Goal: Task Accomplishment & Management: Manage account settings

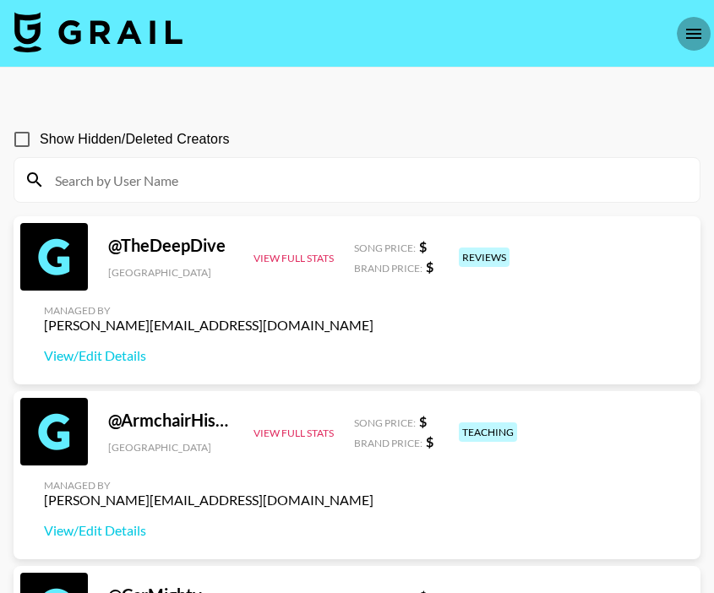
click at [700, 30] on icon "open drawer" at bounding box center [693, 34] width 20 height 20
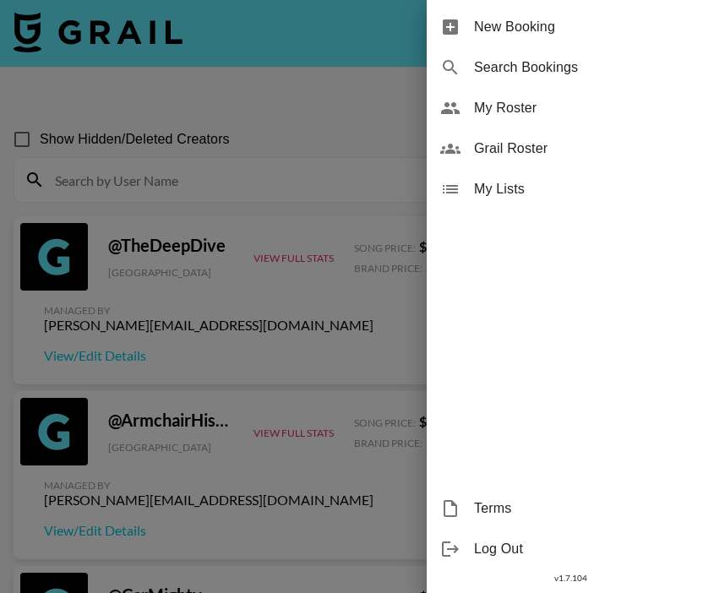
click at [520, 111] on span "My Roster" at bounding box center [587, 108] width 226 height 20
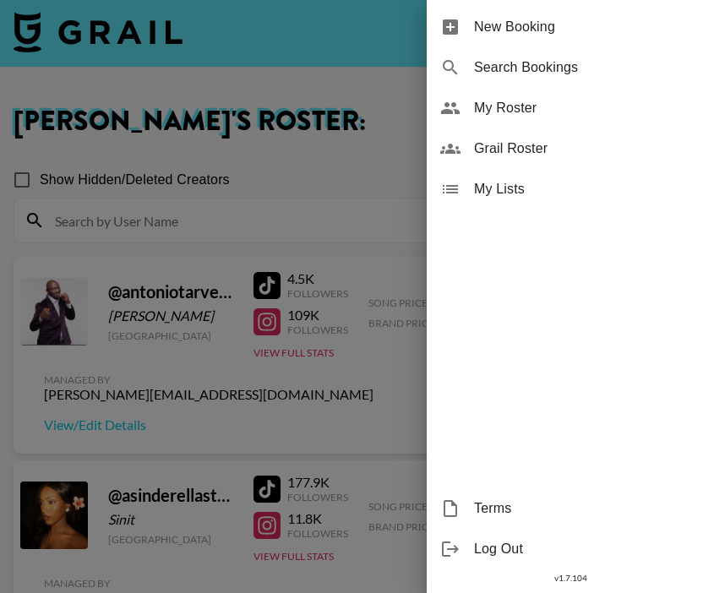
click at [350, 153] on div at bounding box center [357, 296] width 714 height 593
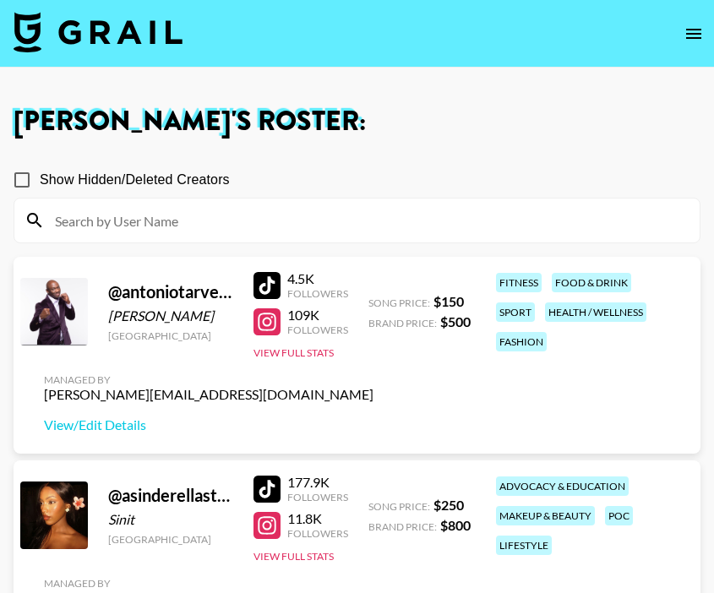
click at [169, 221] on input at bounding box center [367, 220] width 644 height 27
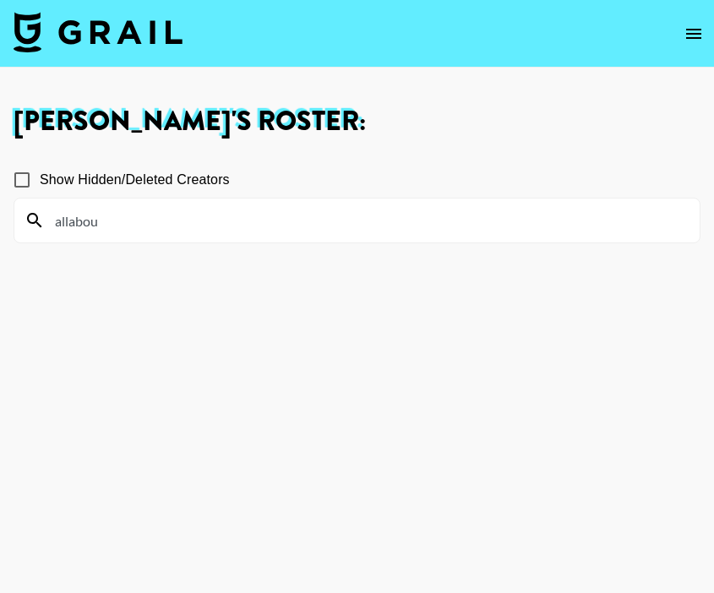
type input "allabout"
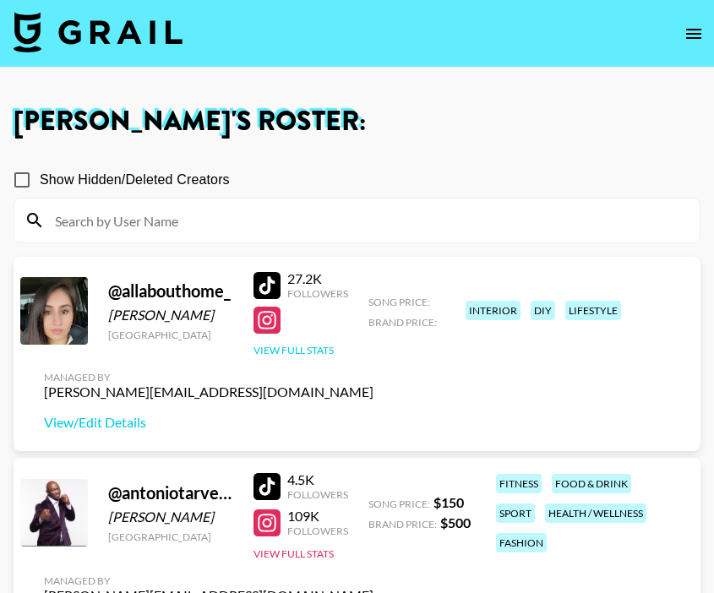
click at [300, 346] on button "View Full Stats" at bounding box center [293, 350] width 80 height 13
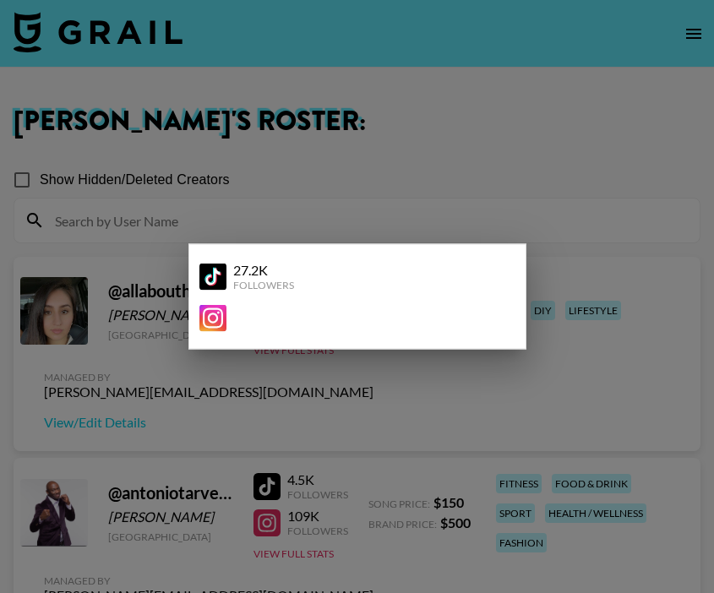
click at [223, 392] on div at bounding box center [357, 296] width 714 height 593
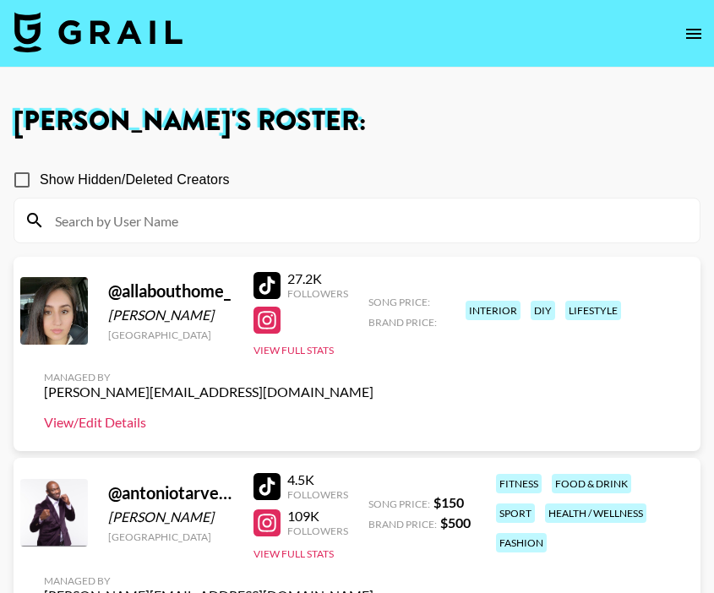
click at [138, 414] on link "View/Edit Details" at bounding box center [208, 422] width 329 height 17
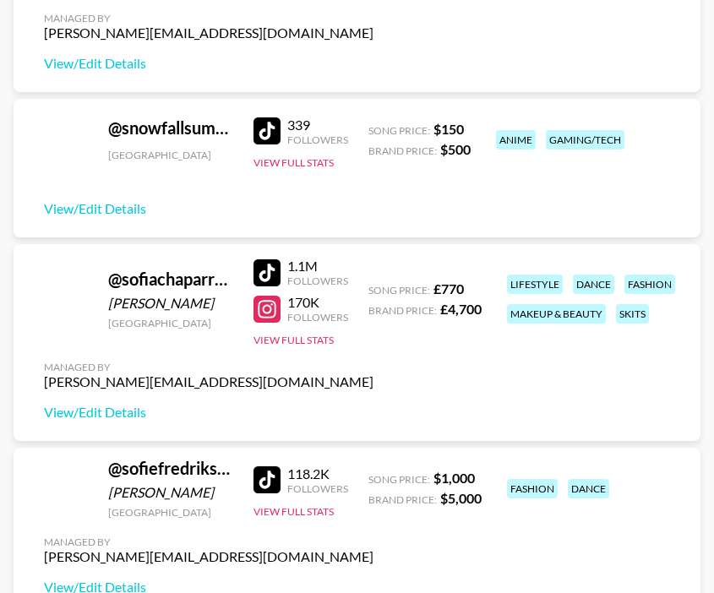
scroll to position [6871, 0]
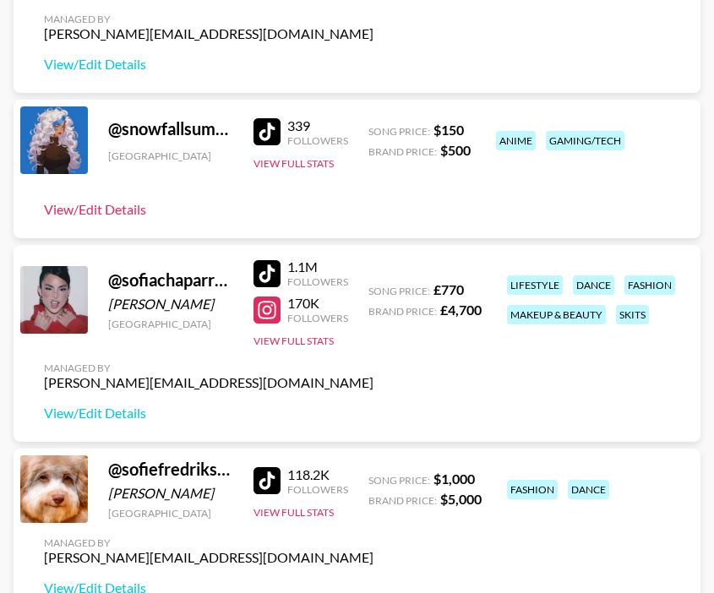
click at [121, 209] on link "View/Edit Details" at bounding box center [95, 209] width 102 height 17
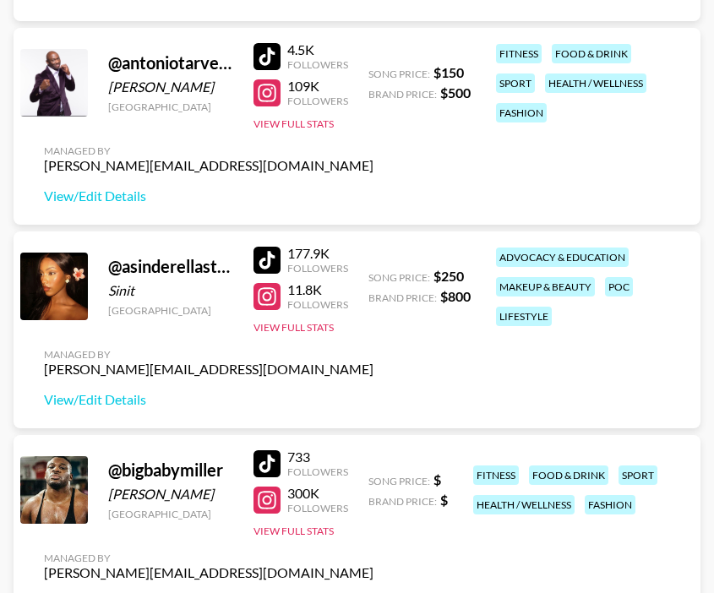
scroll to position [0, 0]
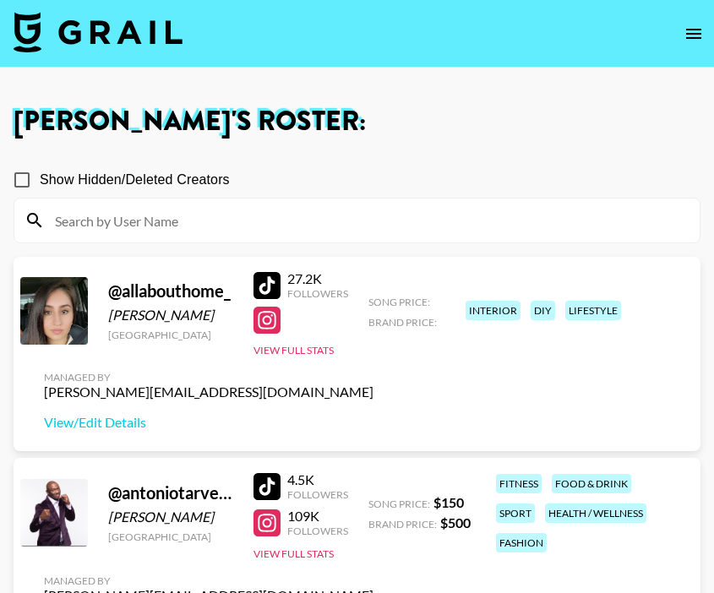
click at [264, 291] on div at bounding box center [266, 285] width 27 height 27
click at [122, 424] on link "View/Edit Details" at bounding box center [208, 422] width 329 height 17
click at [122, 422] on link "View/Edit Details" at bounding box center [208, 422] width 329 height 17
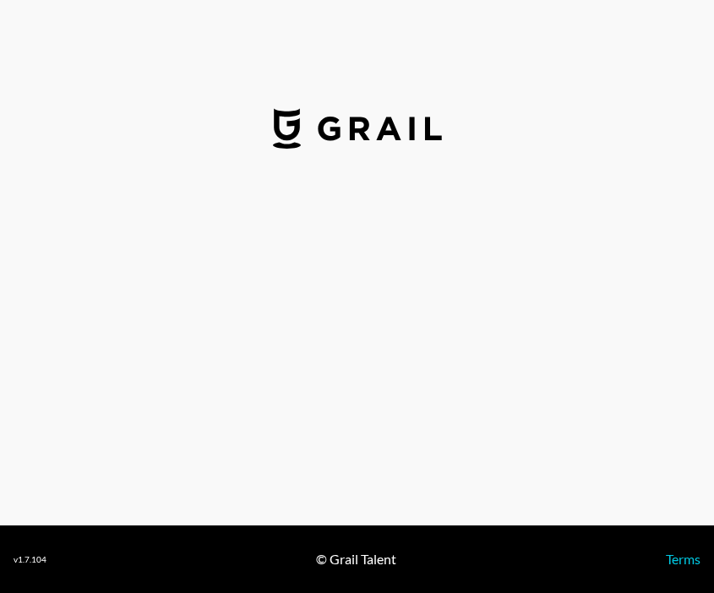
select select "USD"
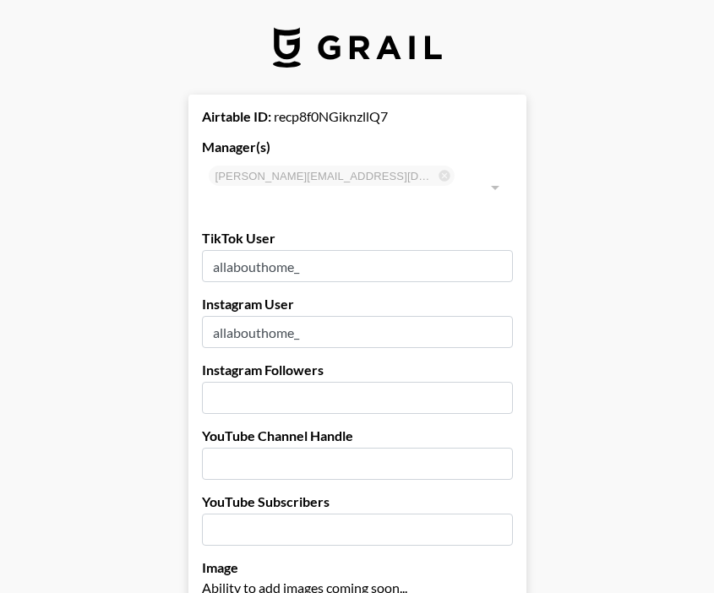
click at [369, 382] on input "number" at bounding box center [357, 398] width 311 height 32
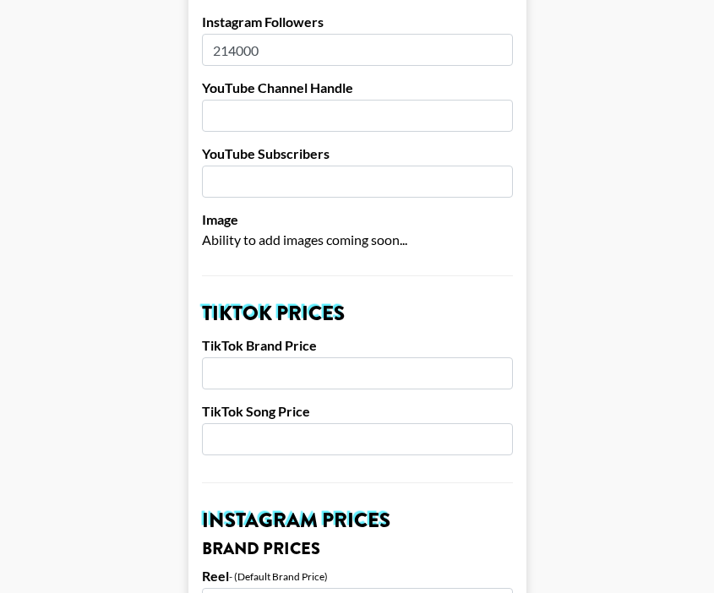
scroll to position [433, 0]
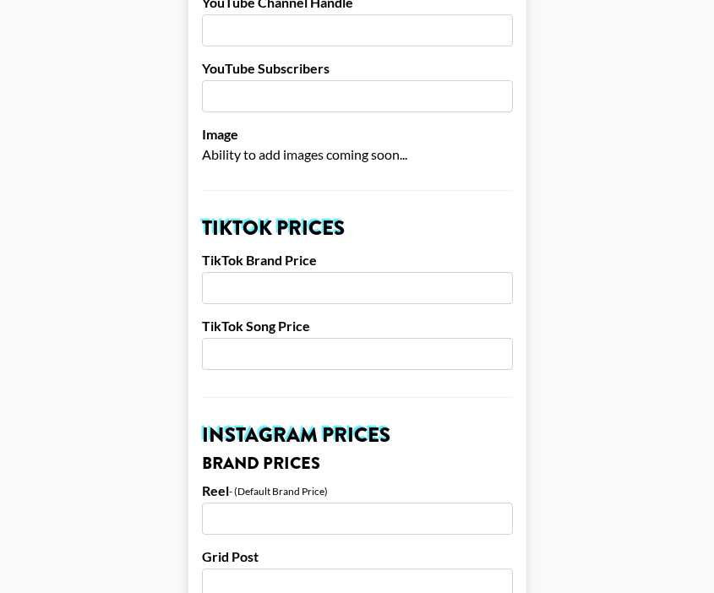
type input "214000"
click at [232, 272] on input "number" at bounding box center [357, 288] width 311 height 32
type input "150"
type input "1000"
click at [294, 502] on input "number" at bounding box center [357, 518] width 311 height 32
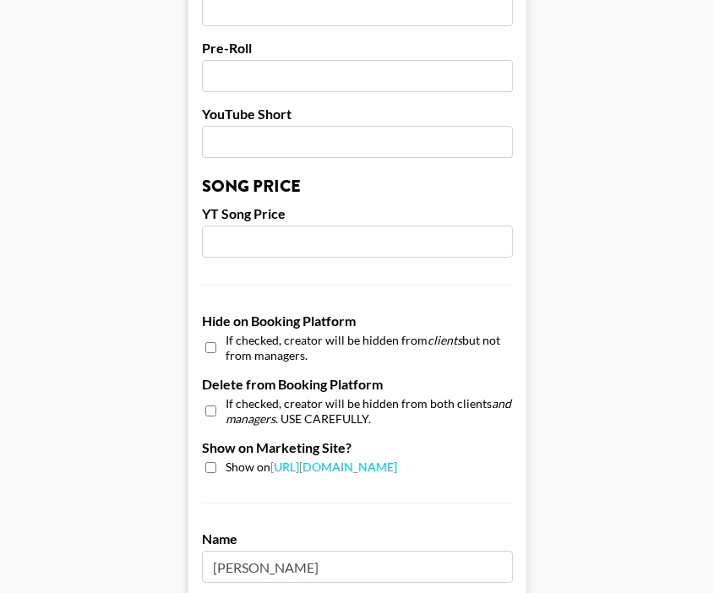
scroll to position [1698, 0]
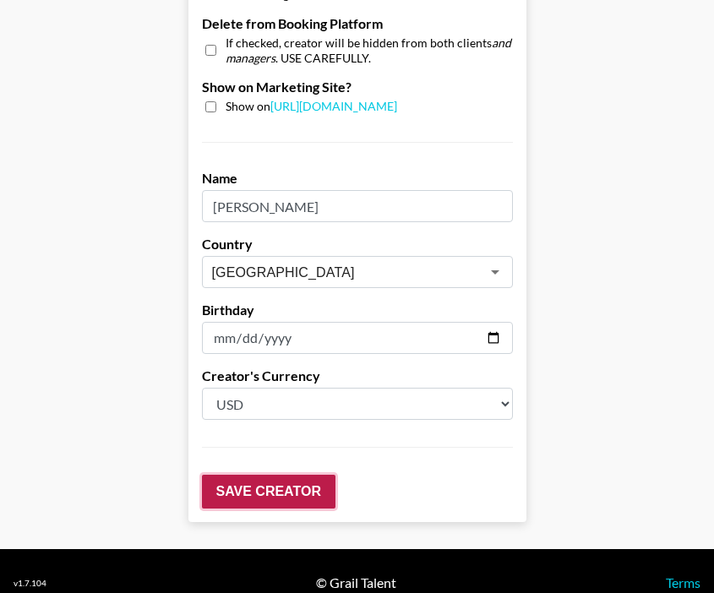
click at [253, 475] on input "Save Creator" at bounding box center [268, 492] width 133 height 34
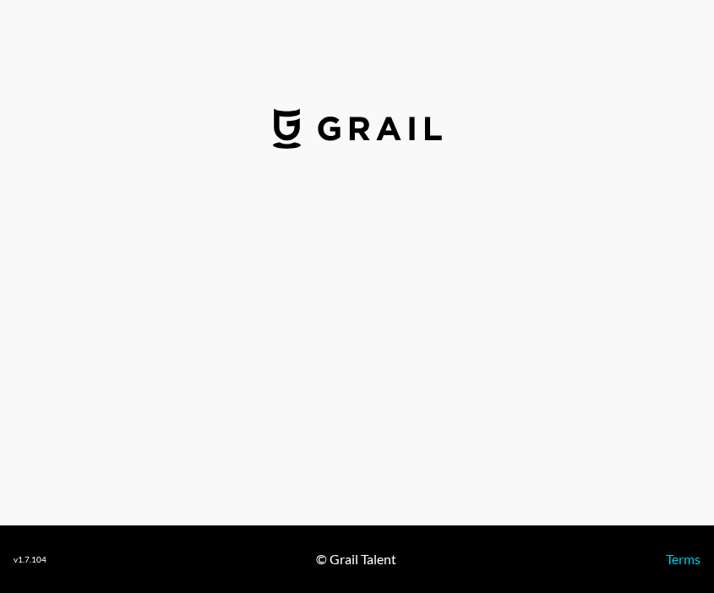
select select "USD"
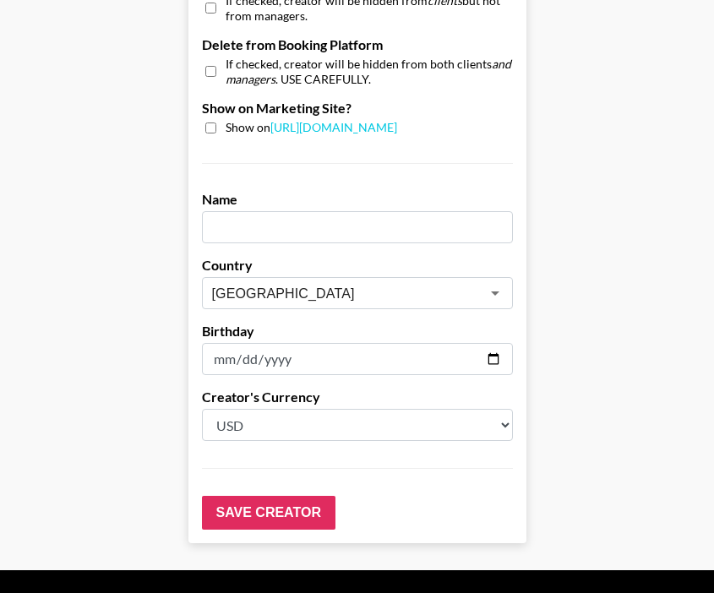
scroll to position [1698, 0]
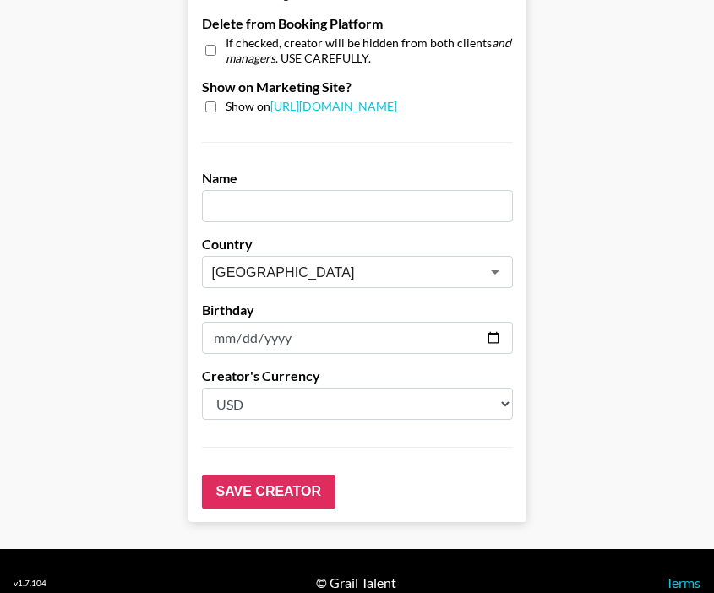
click at [280, 190] on input "text" at bounding box center [357, 206] width 311 height 32
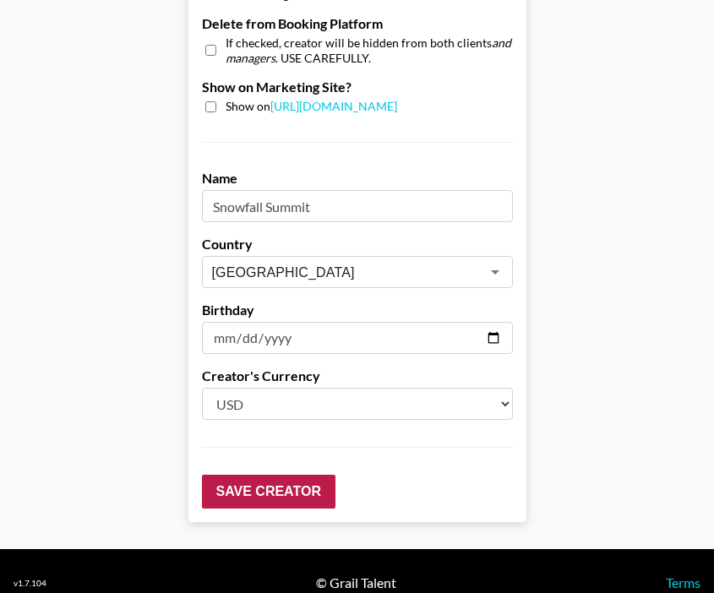
type input "Snowfall Summit"
click at [266, 475] on input "Save Creator" at bounding box center [268, 492] width 133 height 34
click at [231, 475] on input "Save Creator" at bounding box center [268, 492] width 133 height 34
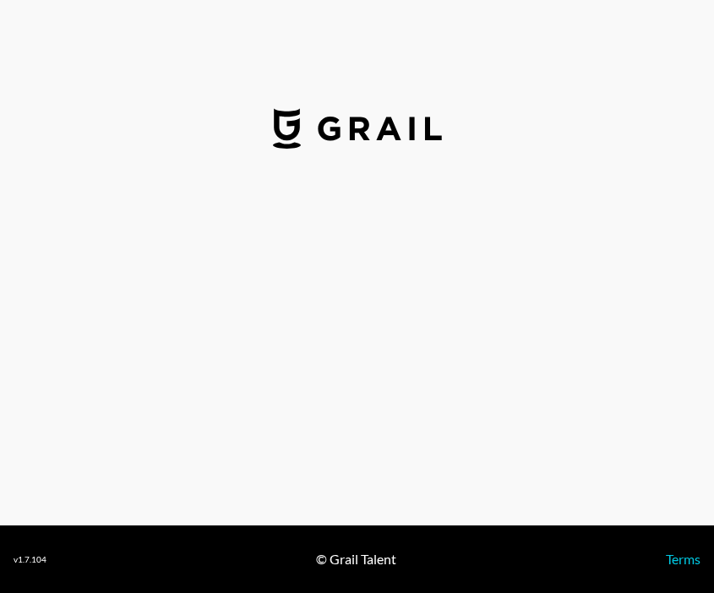
select select "USD"
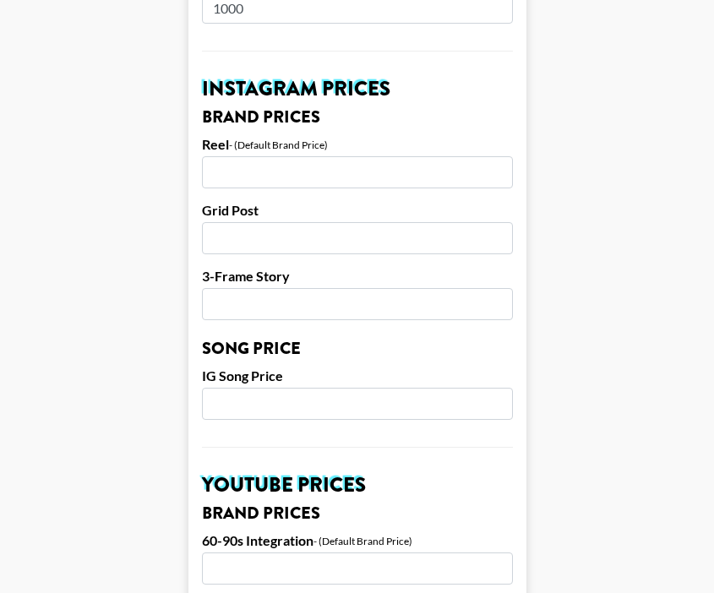
scroll to position [799, 0]
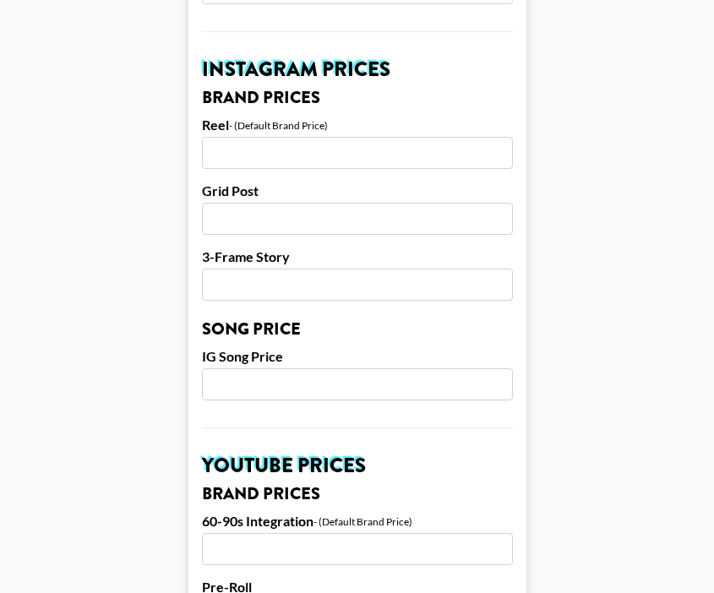
click at [236, 137] on input "number" at bounding box center [357, 153] width 311 height 32
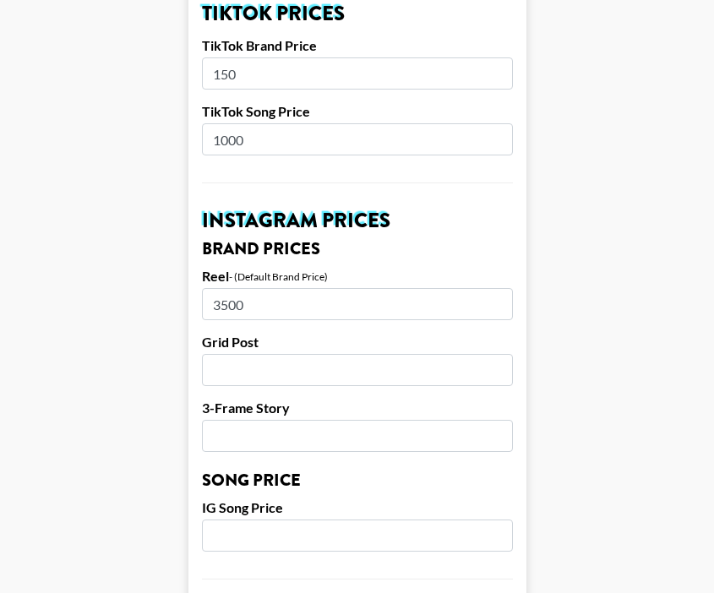
scroll to position [647, 0]
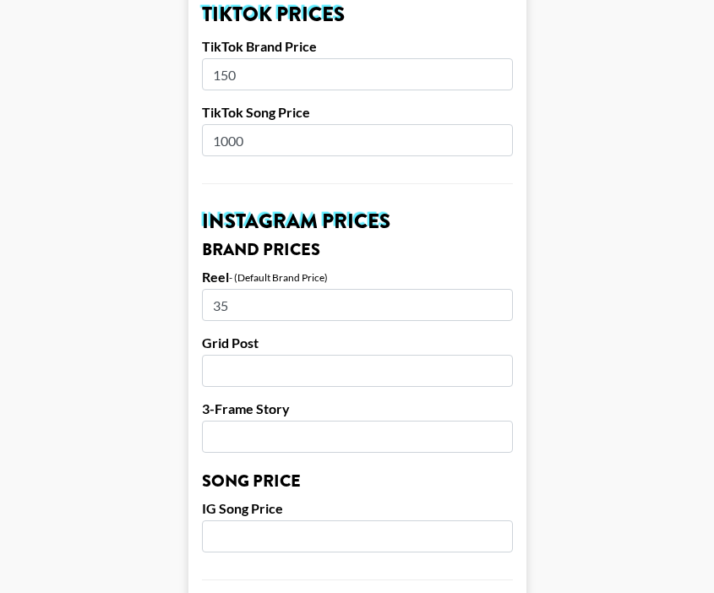
type input "3"
type input "4000"
click at [254, 355] on input "number" at bounding box center [357, 371] width 311 height 32
type input "2000"
type input "1"
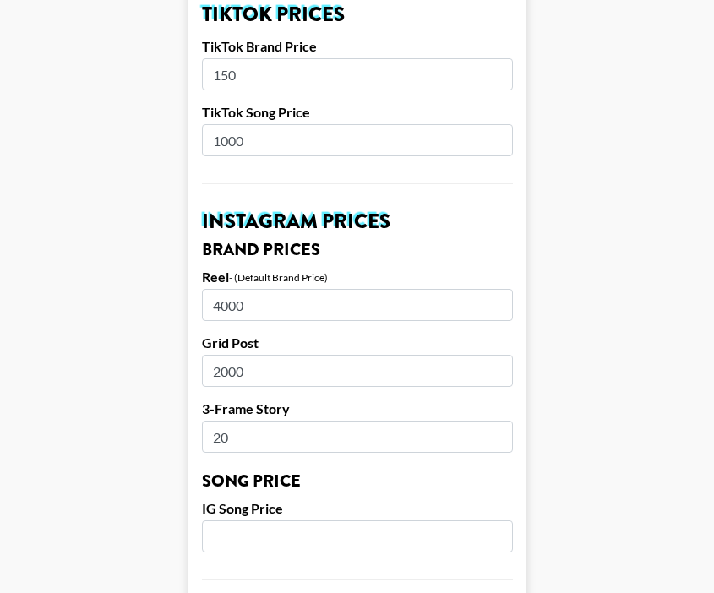
type input "2"
type input "20"
type input "2000"
drag, startPoint x: 251, startPoint y: 350, endPoint x: 183, endPoint y: 350, distance: 67.6
click at [183, 350] on main "Airtable ID: recp8f0NGiknzllQ7 Manager(s) ella.makin@grail-talent.com ​ TikTok …" at bounding box center [357, 511] width 687 height 2126
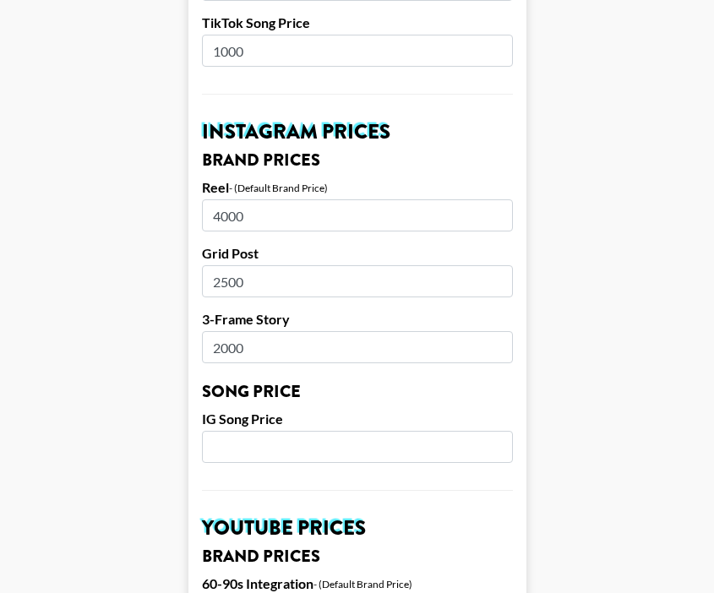
scroll to position [740, 0]
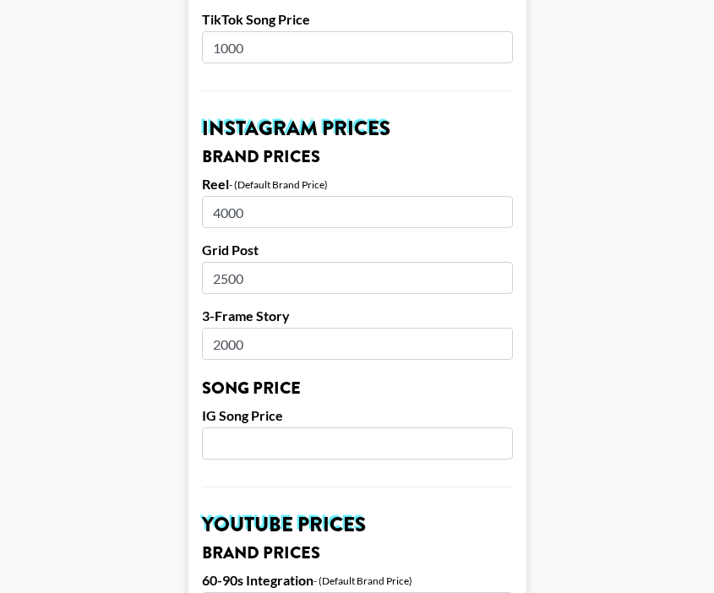
drag, startPoint x: 249, startPoint y: 246, endPoint x: 171, endPoint y: 247, distance: 78.5
click at [171, 247] on main "Airtable ID: recp8f0NGiknzllQ7 Manager(s) ella.makin@grail-talent.com ​ TikTok …" at bounding box center [357, 418] width 687 height 2126
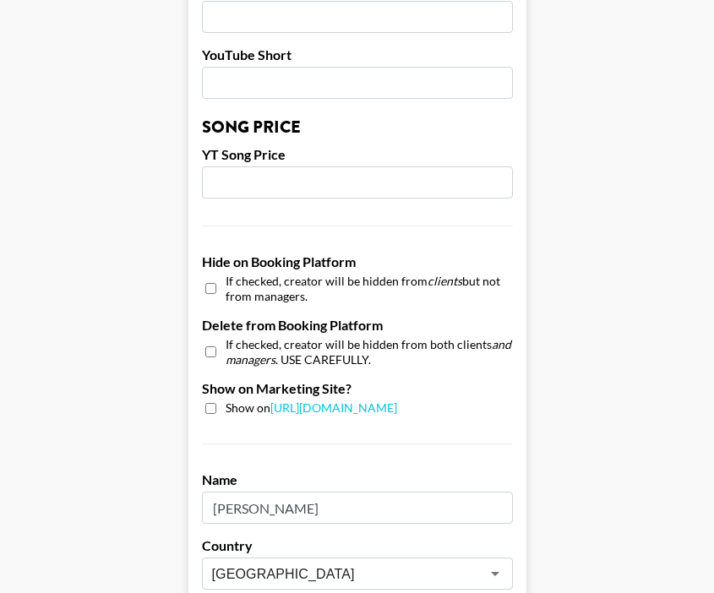
scroll to position [1698, 0]
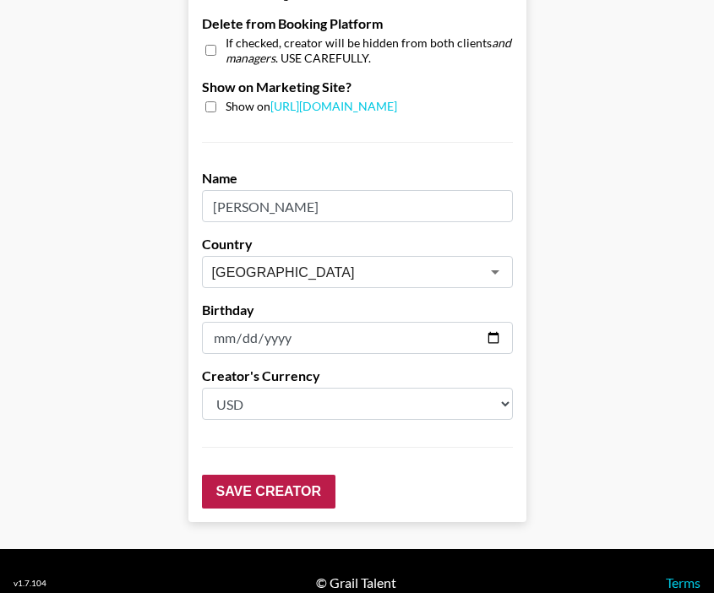
type input "3000"
click at [257, 475] on input "Save Creator" at bounding box center [268, 492] width 133 height 34
click at [256, 475] on input "Save Creator" at bounding box center [268, 492] width 133 height 34
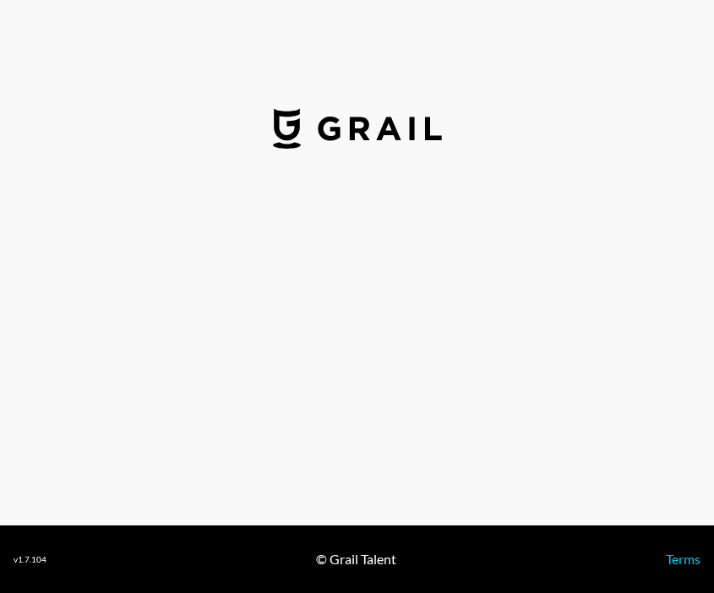
select select "USD"
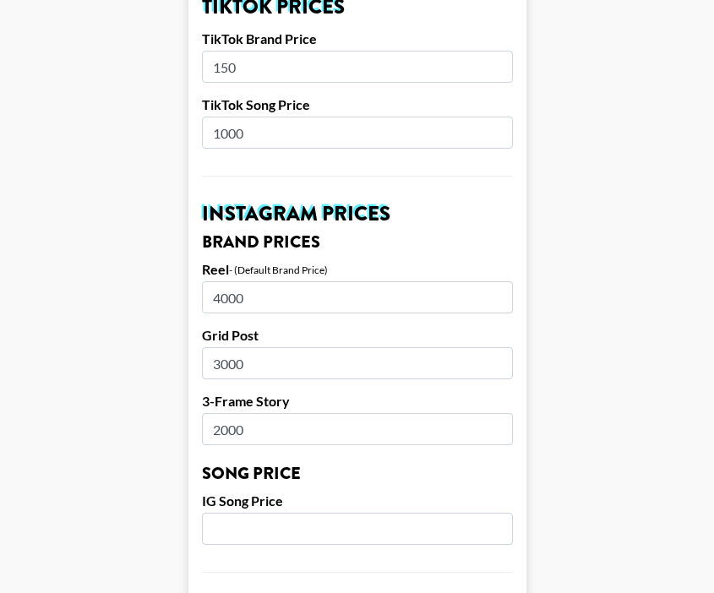
scroll to position [687, 0]
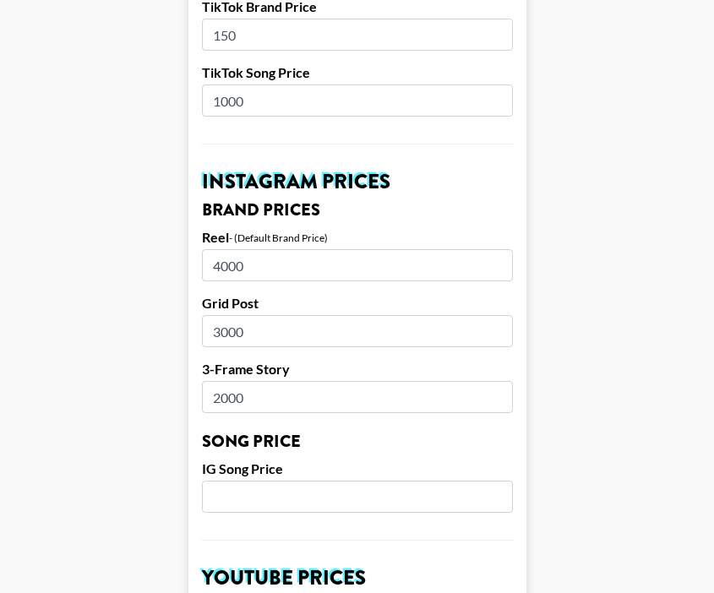
click at [271, 481] on input "number" at bounding box center [357, 497] width 311 height 32
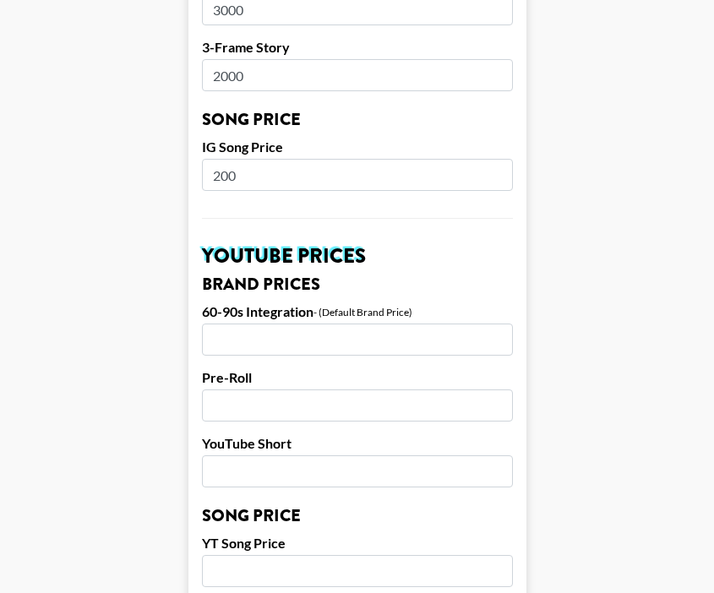
scroll to position [1007, 0]
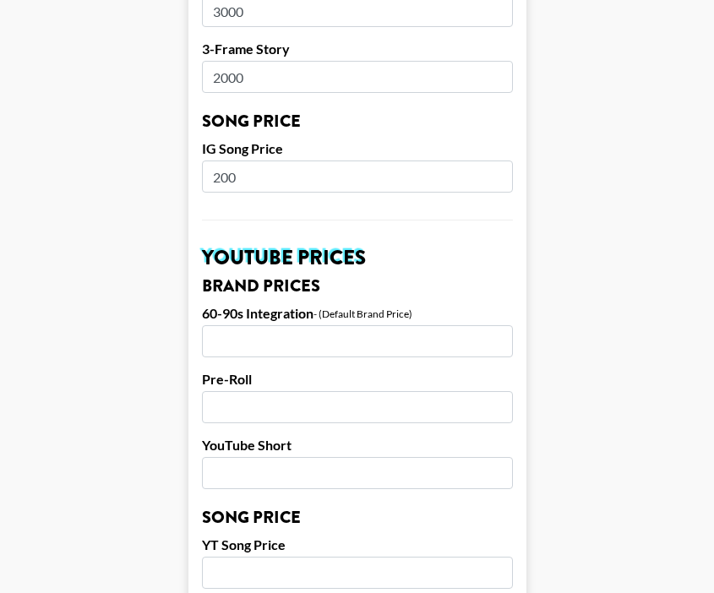
drag, startPoint x: 248, startPoint y: 158, endPoint x: 198, endPoint y: 160, distance: 50.7
click at [198, 160] on form "Airtable ID: recp8f0NGiknzllQ7 Manager(s) [PERSON_NAME][EMAIL_ADDRESS][DOMAIN_N…" at bounding box center [357, 151] width 338 height 2126
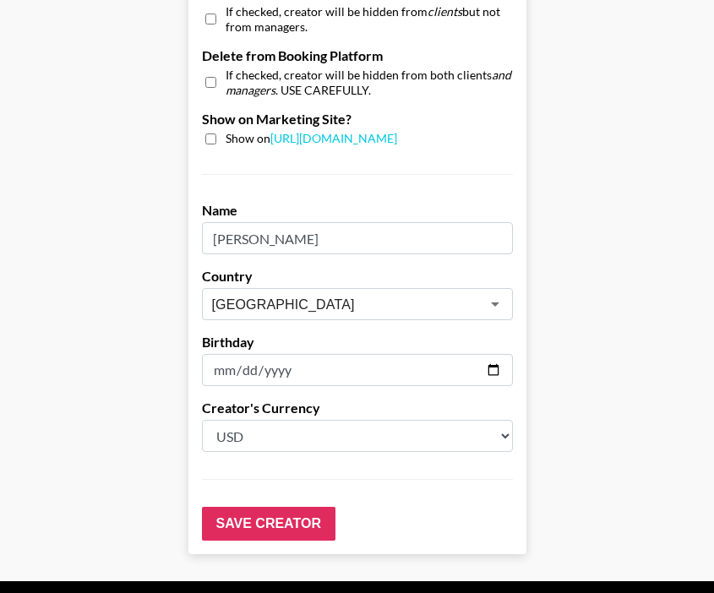
scroll to position [1698, 0]
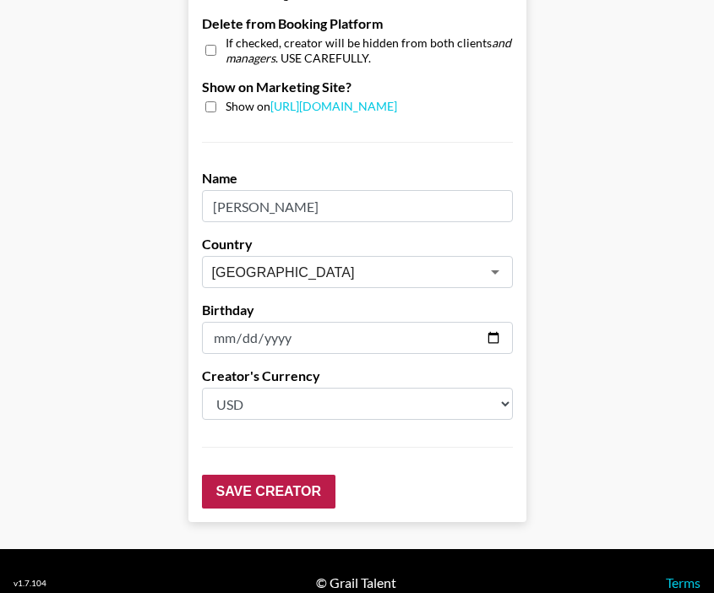
type input "150"
click at [242, 475] on input "Save Creator" at bounding box center [268, 492] width 133 height 34
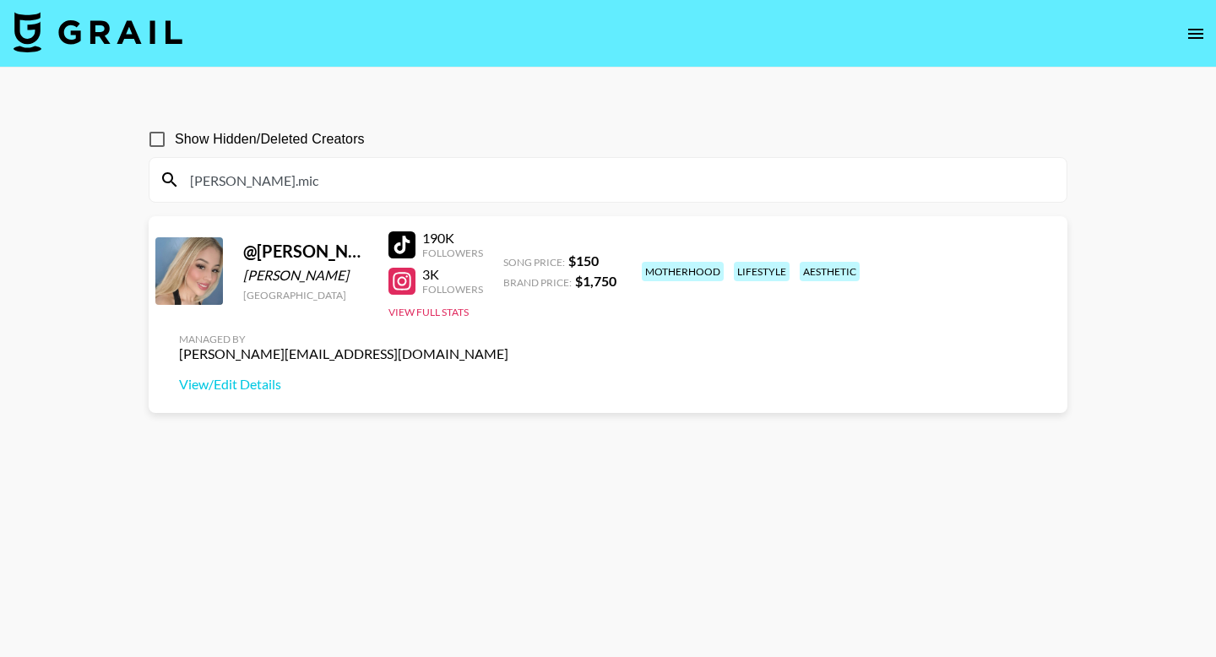
scroll to position [81, 0]
